Goal: Register for event/course

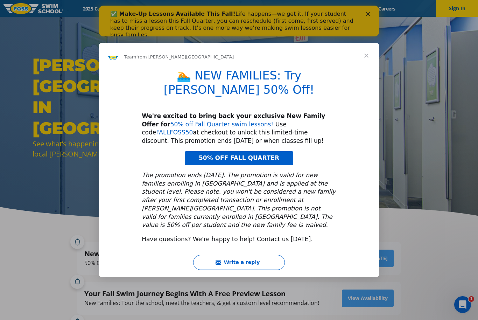
click at [370, 68] on span "Close" at bounding box center [366, 55] width 25 height 25
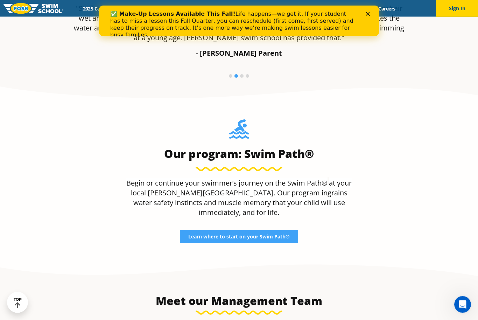
scroll to position [599, 0]
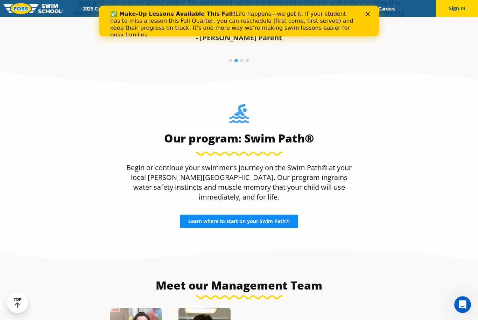
click at [284, 224] on span "Learn where to start on your Swim Path®" at bounding box center [239, 221] width 102 height 5
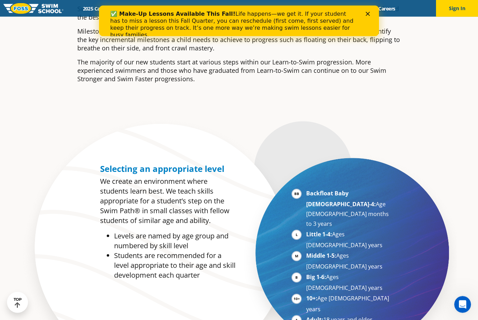
scroll to position [278, 0]
click at [306, 213] on li "Backfloat Baby 1-4: Age 6 months to 3 years" at bounding box center [349, 209] width 86 height 40
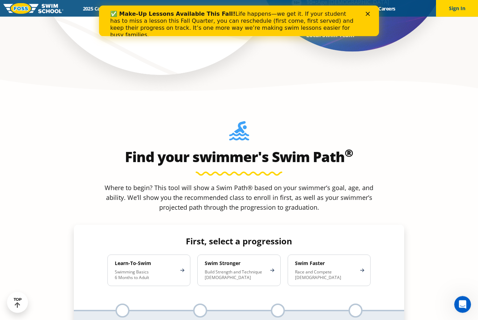
scroll to position [575, 0]
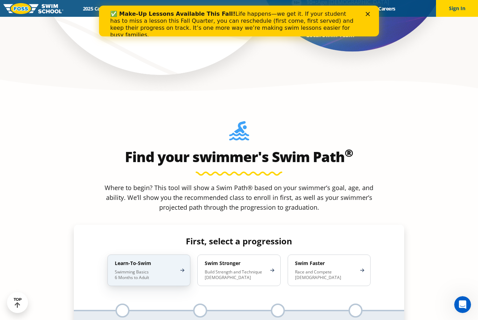
click at [135, 269] on p "Swimming Basics 6 Months to Adult" at bounding box center [145, 274] width 61 height 11
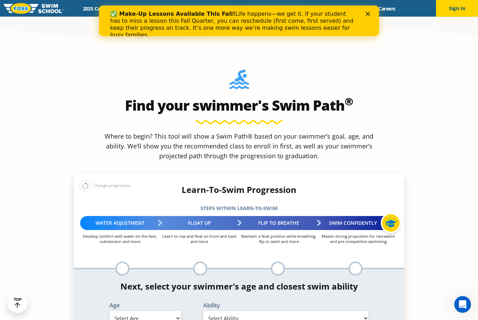
scroll to position [626, 0]
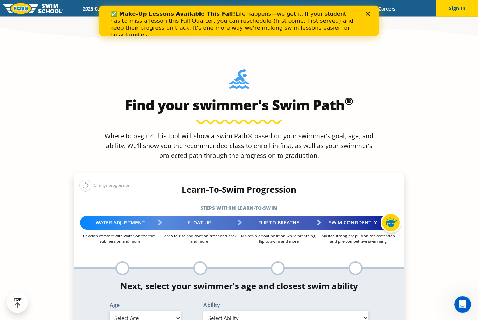
click at [167, 311] on select "Select Age 6 months - 1 year 1 year 2 years 3 years 4 years 5 years 6 years 7 y…" at bounding box center [145, 318] width 71 height 15
select select "1-year"
click at [251, 311] on select "Select Ability First in-water experience Comfortable with water poured over the…" at bounding box center [285, 318] width 165 height 15
select select "1-year-comfortable-with-water-poured-over-face-eyes-and-ears-and-with-ears-in-w…"
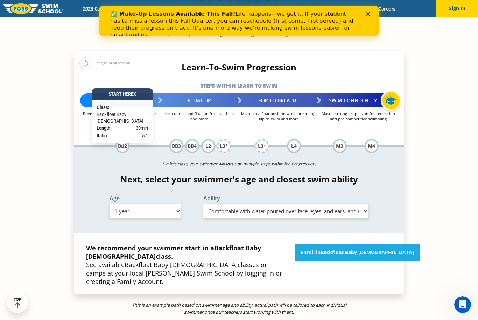
scroll to position [751, 0]
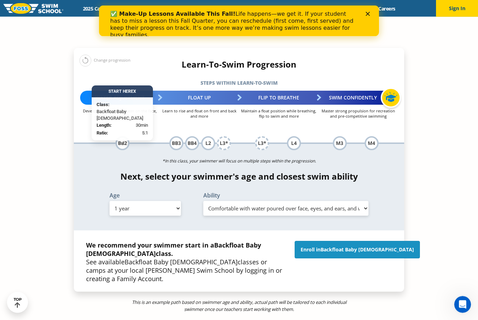
click at [350, 246] on span "Backfloat Baby 2" at bounding box center [367, 249] width 93 height 7
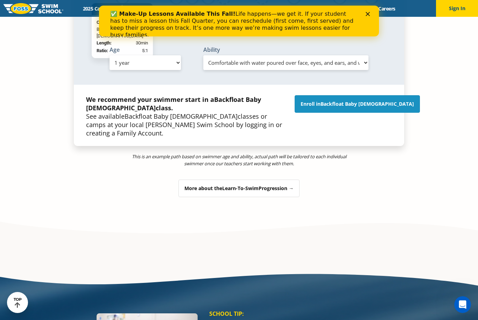
scroll to position [883, 0]
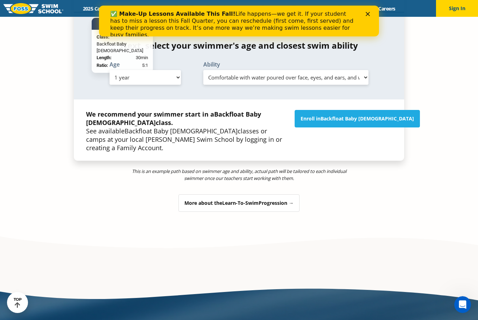
click at [211, 194] on div "More about the Learn-To-Swim Progression →" at bounding box center [239, 203] width 121 height 18
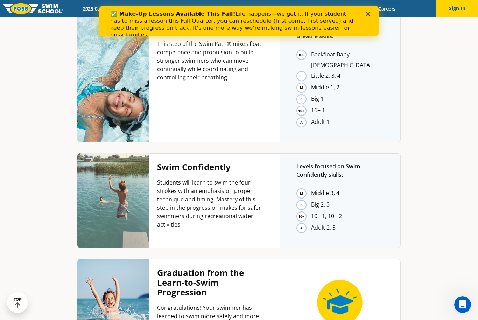
scroll to position [1747, 0]
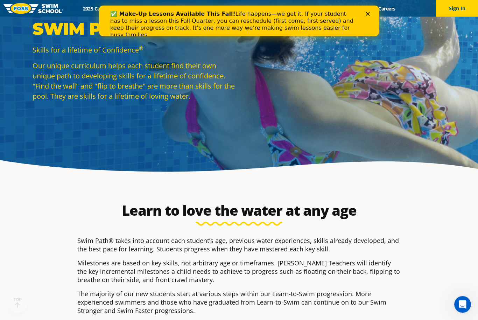
scroll to position [17, 0]
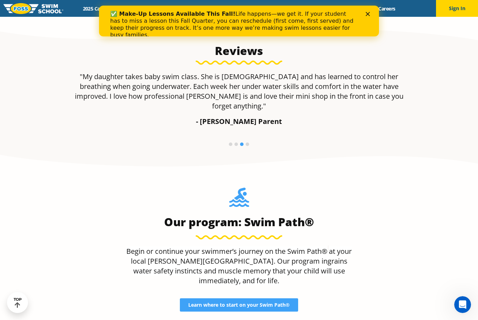
scroll to position [573, 0]
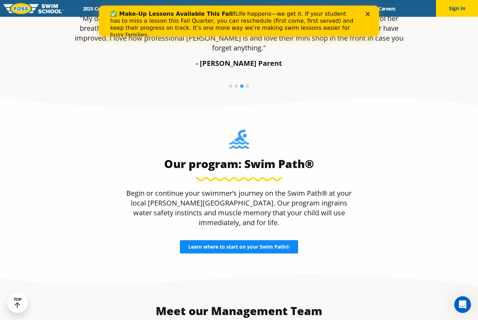
click at [278, 246] on span "Learn where to start on your Swim Path®" at bounding box center [239, 246] width 102 height 5
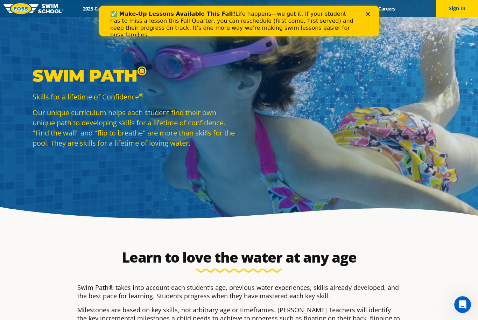
click at [371, 20] on div "✅ Make-Up Lessons Available This Fall! Life happens—we get it. If your student …" at bounding box center [239, 24] width 280 height 32
click at [372, 13] on div "Close" at bounding box center [369, 14] width 7 height 4
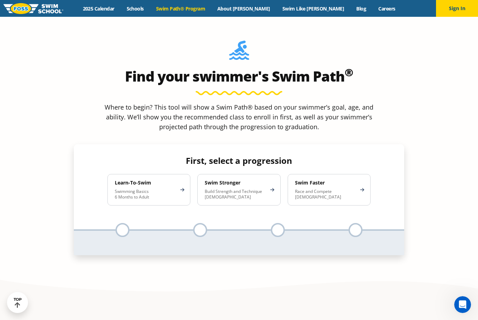
scroll to position [656, 0]
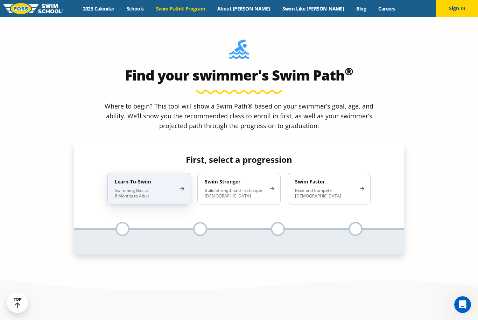
click at [171, 179] on h4 "Learn-To-Swim" at bounding box center [145, 182] width 61 height 6
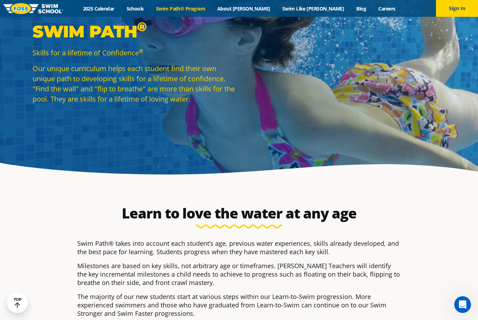
scroll to position [44, 0]
click at [120, 7] on link "2025 Calendar" at bounding box center [99, 8] width 44 height 7
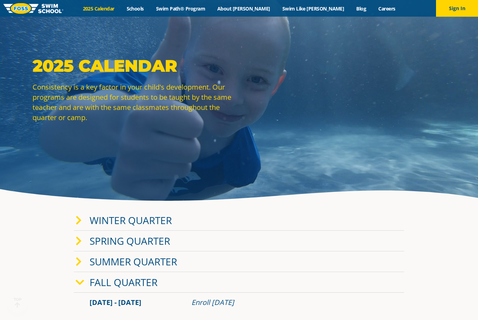
scroll to position [62, 0]
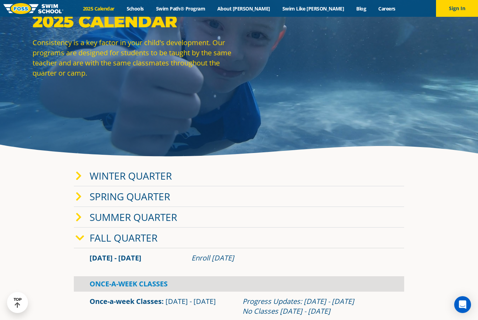
click at [117, 182] on link "Winter Quarter" at bounding box center [131, 175] width 82 height 13
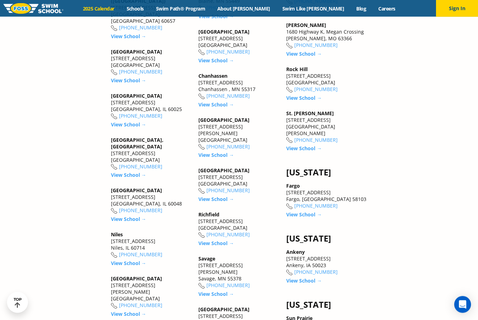
scroll to position [912, 0]
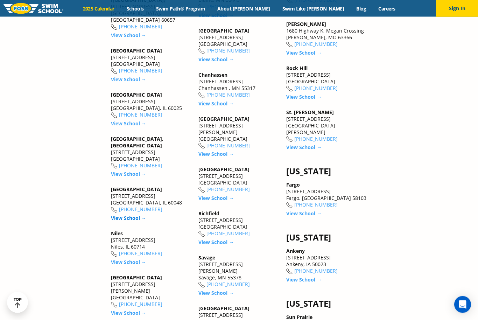
click at [114, 216] on link "View School →" at bounding box center [128, 218] width 35 height 7
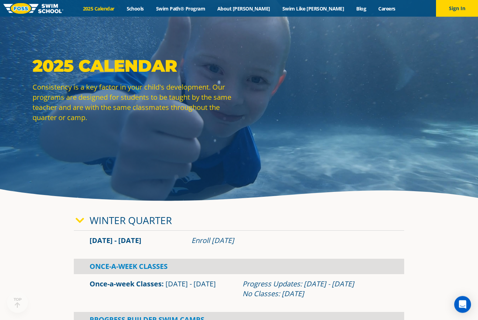
scroll to position [17, 0]
